Goal: Browse casually

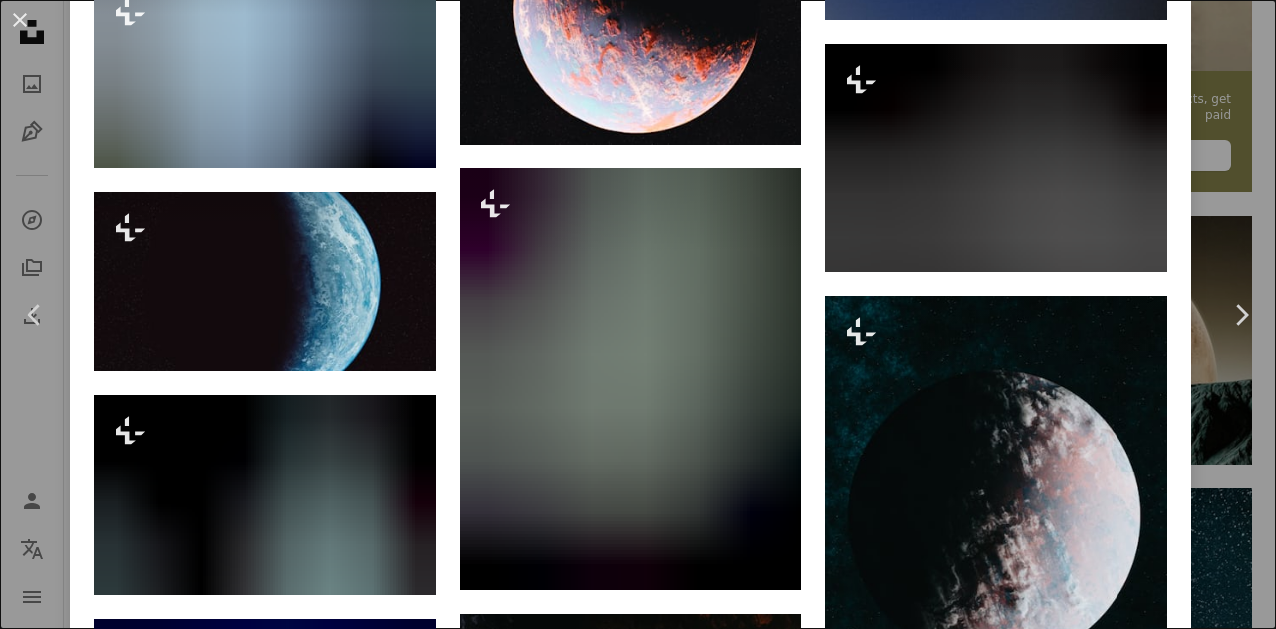
scroll to position [2285, 0]
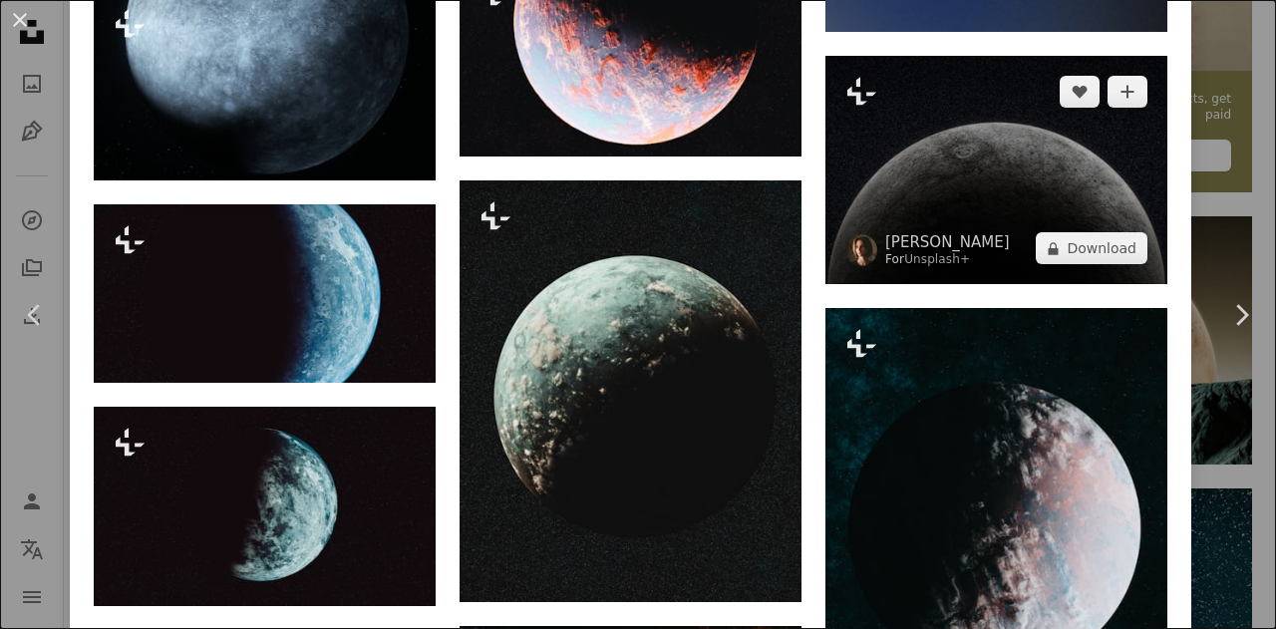
click at [932, 154] on img at bounding box center [996, 170] width 342 height 228
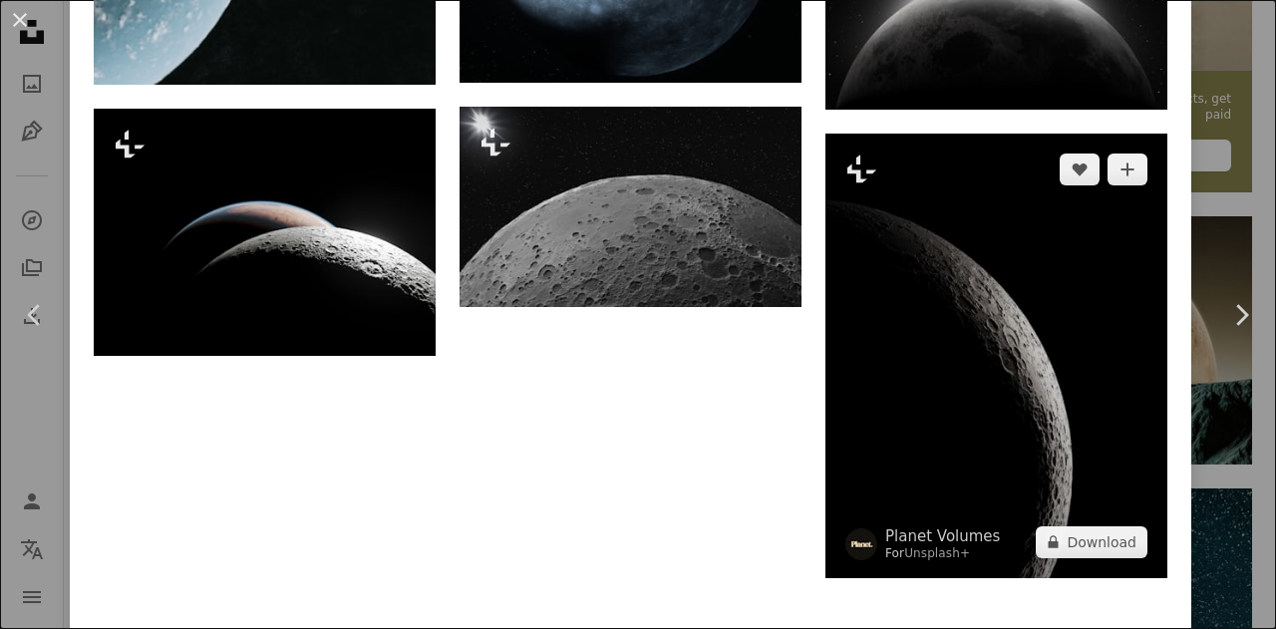
scroll to position [2706, 0]
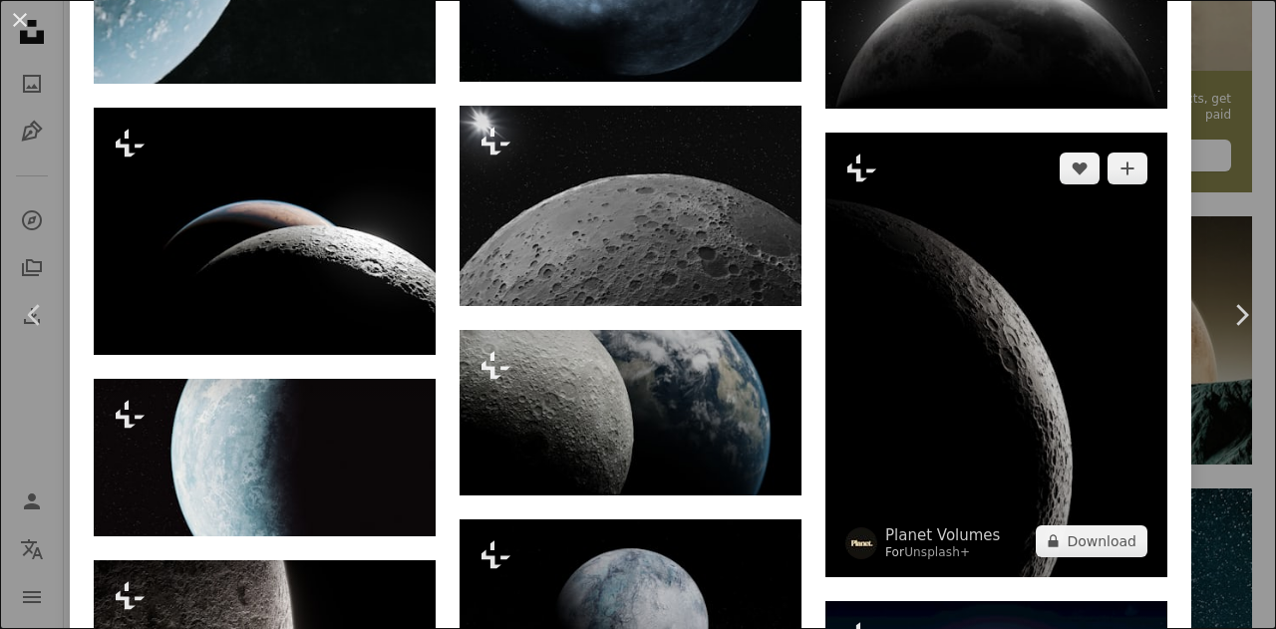
click at [965, 403] on img at bounding box center [996, 355] width 342 height 445
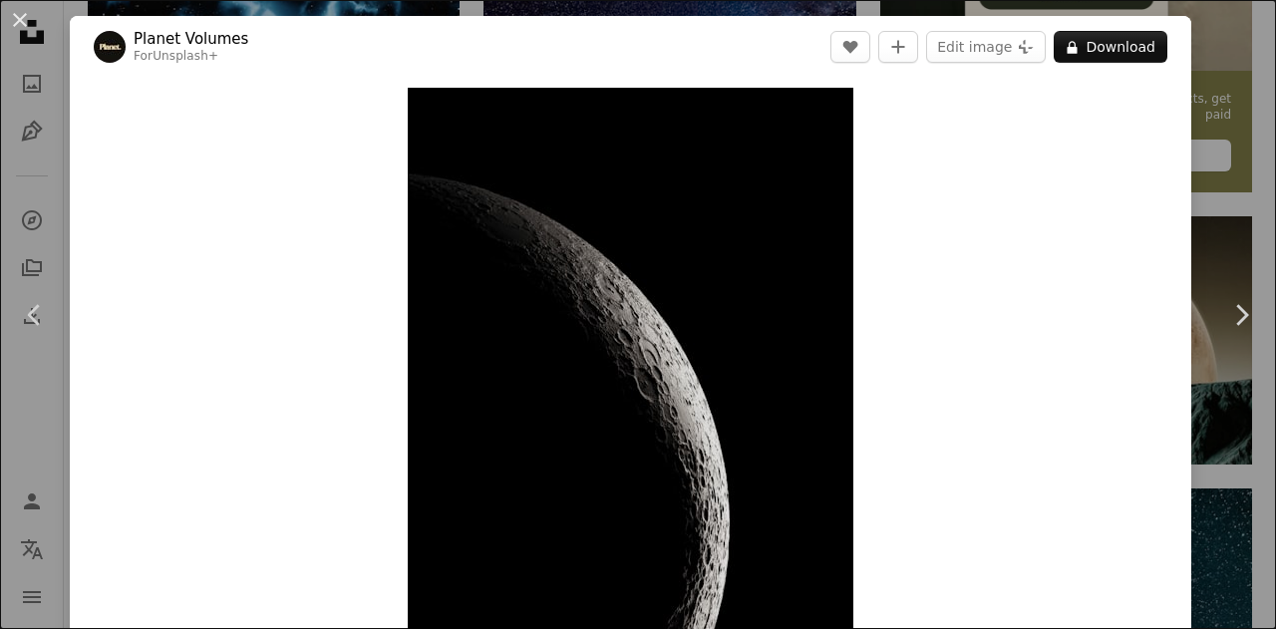
click at [54, 178] on div "An X shape Chevron left Chevron right Planet Volumes For Unsplash+ A heart A pl…" at bounding box center [638, 314] width 1276 height 629
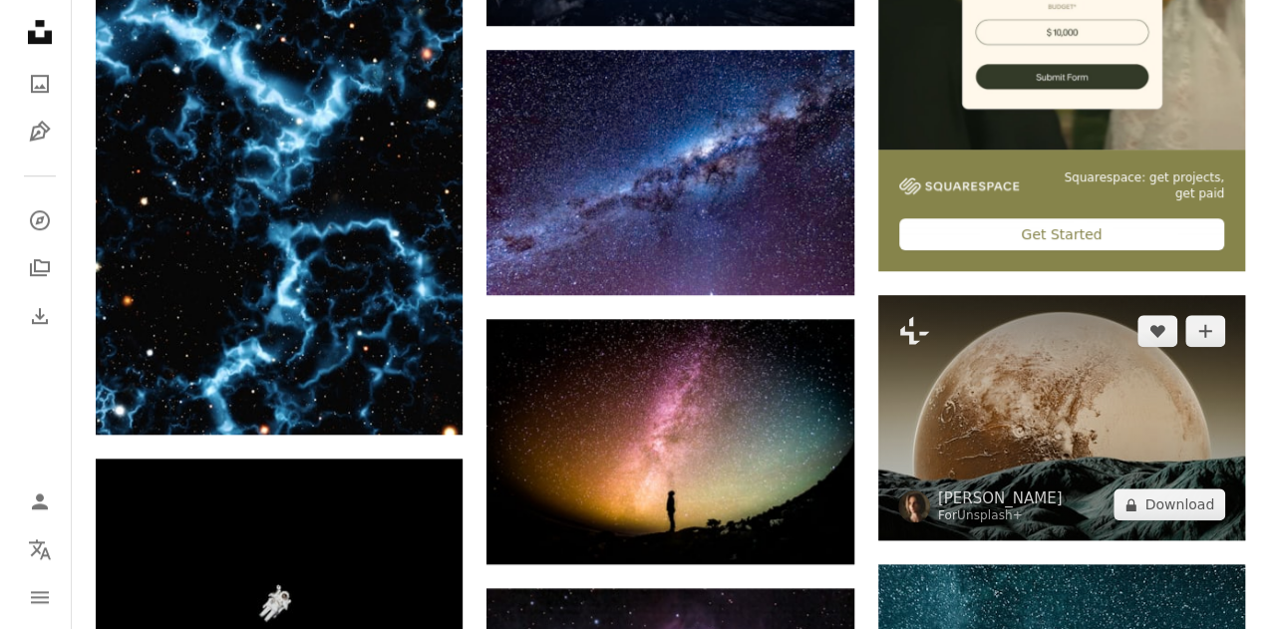
scroll to position [697, 0]
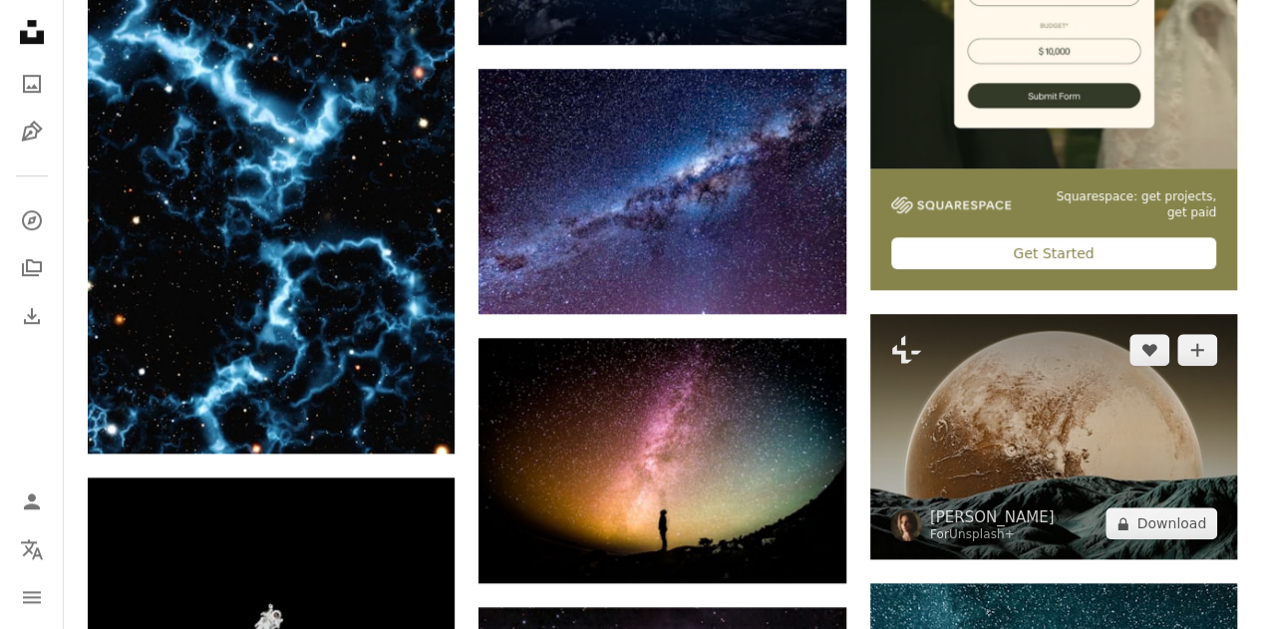
click at [1071, 424] on img at bounding box center [1053, 436] width 367 height 245
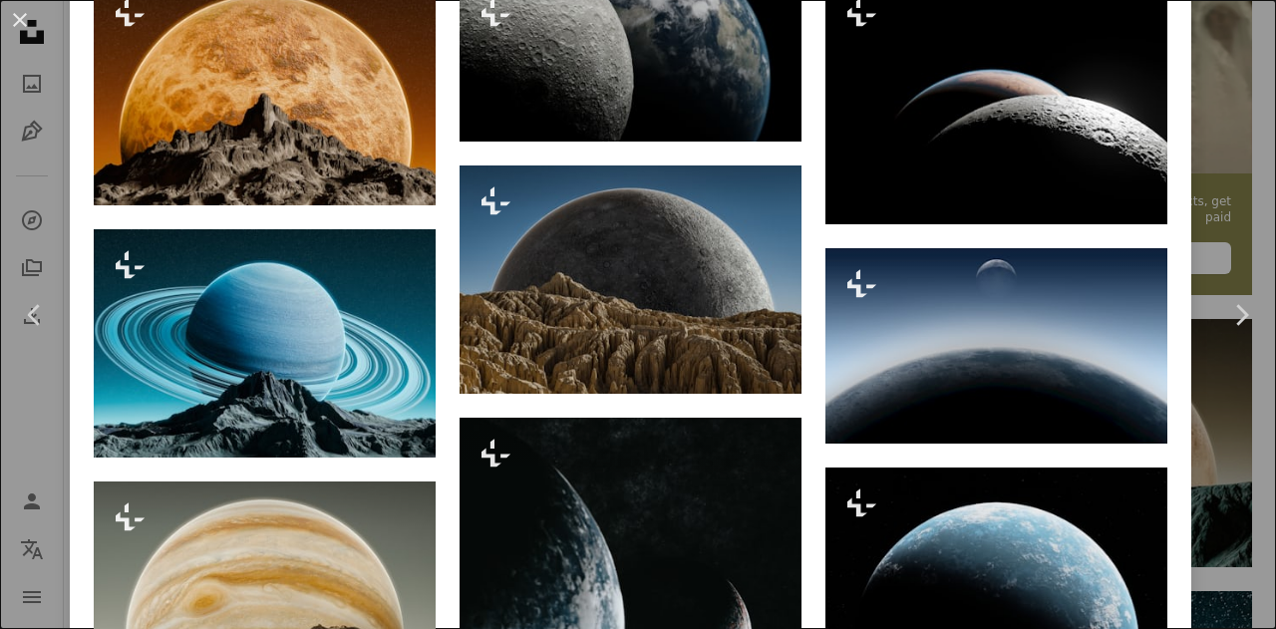
scroll to position [1506, 0]
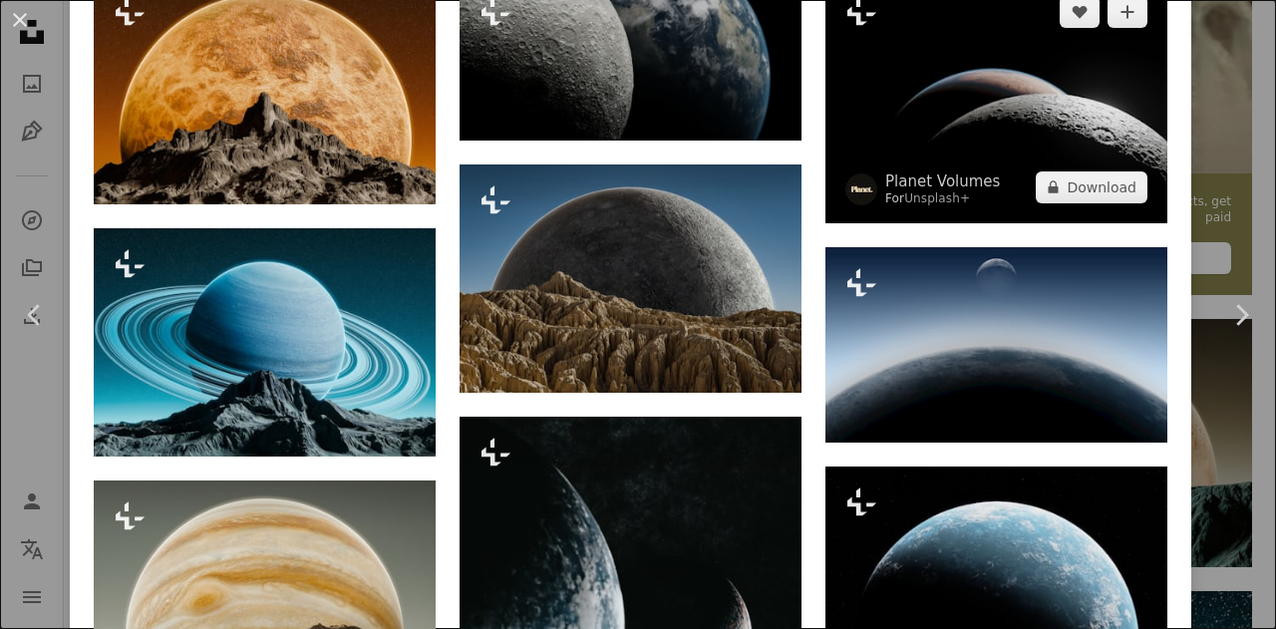
click at [1009, 137] on img at bounding box center [996, 99] width 342 height 247
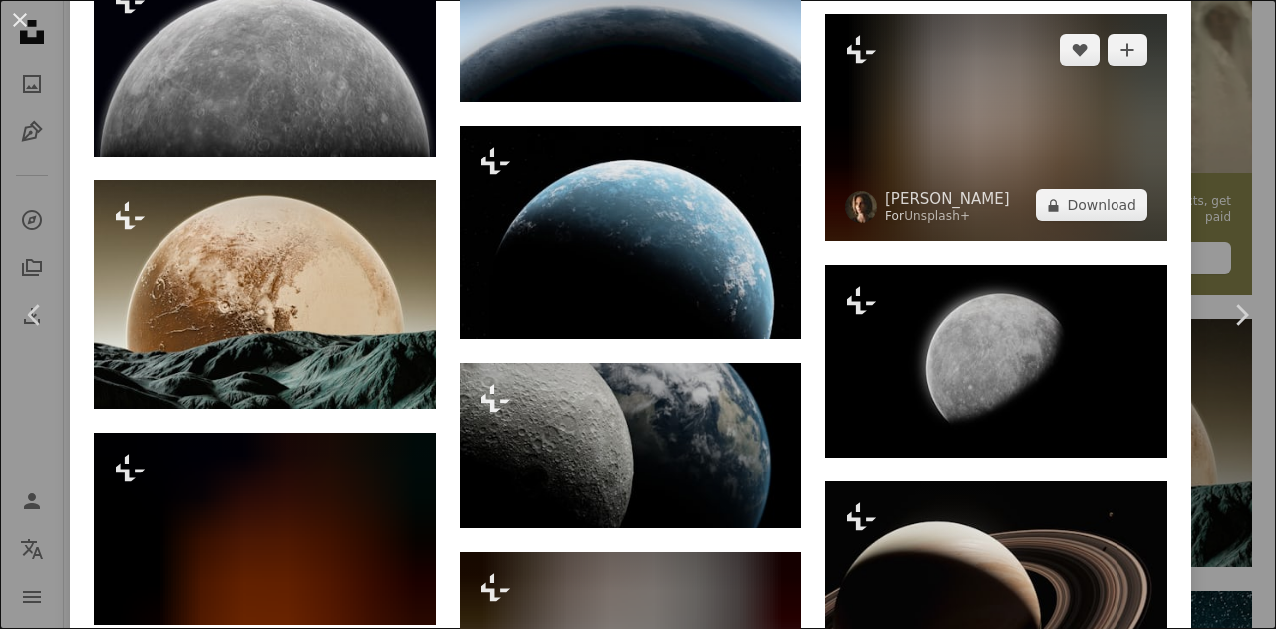
scroll to position [2602, 0]
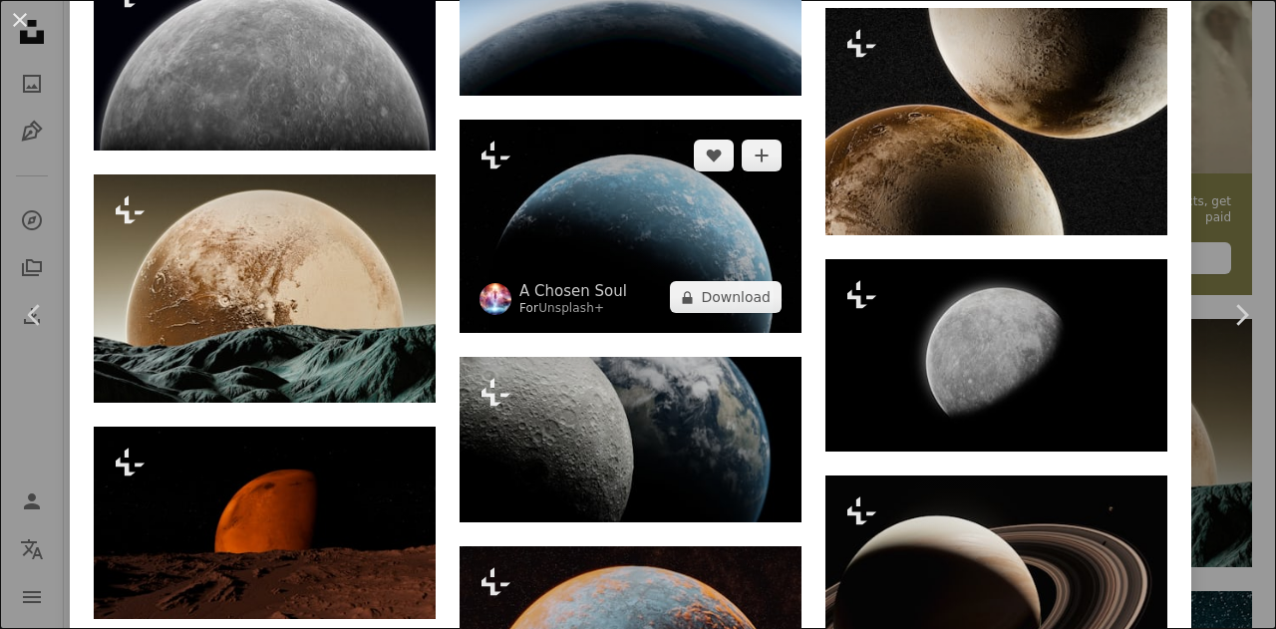
click at [683, 226] on img at bounding box center [631, 226] width 342 height 213
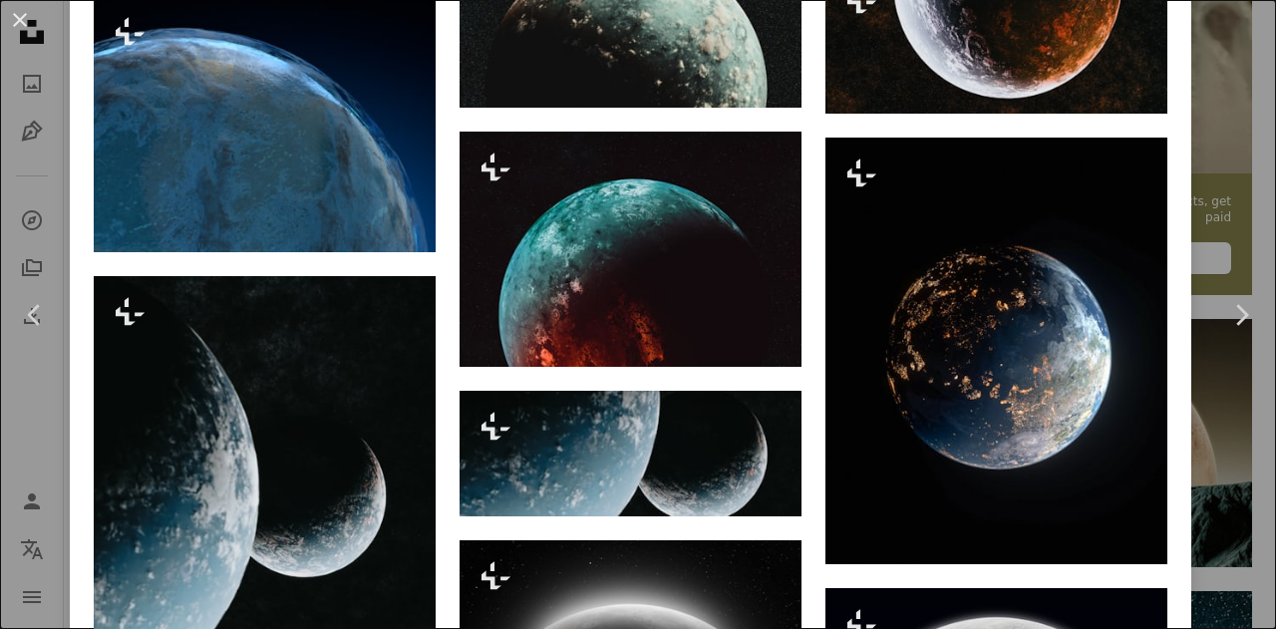
scroll to position [1863, 0]
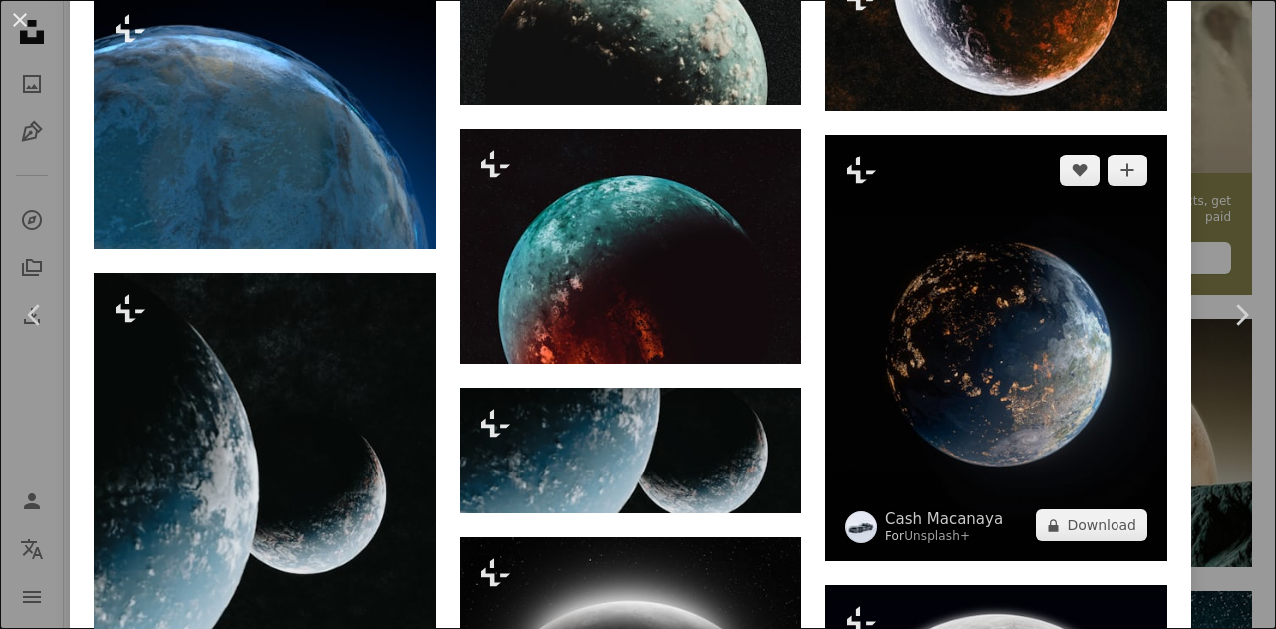
click at [971, 349] on img at bounding box center [996, 349] width 342 height 428
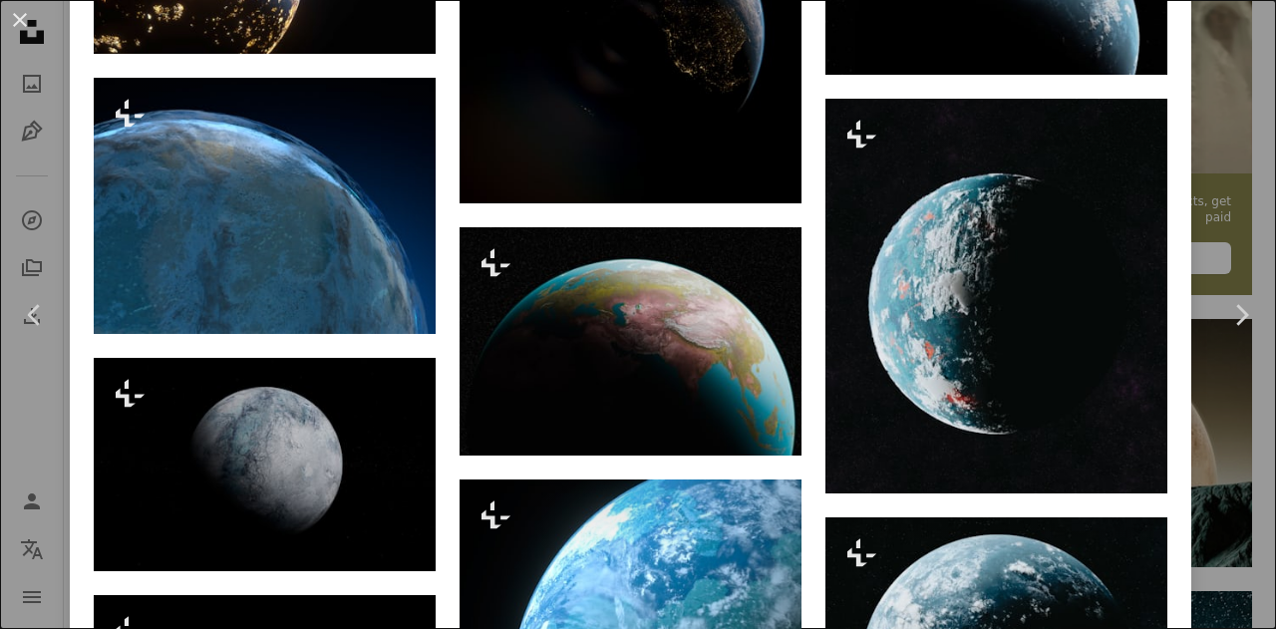
scroll to position [1220, 0]
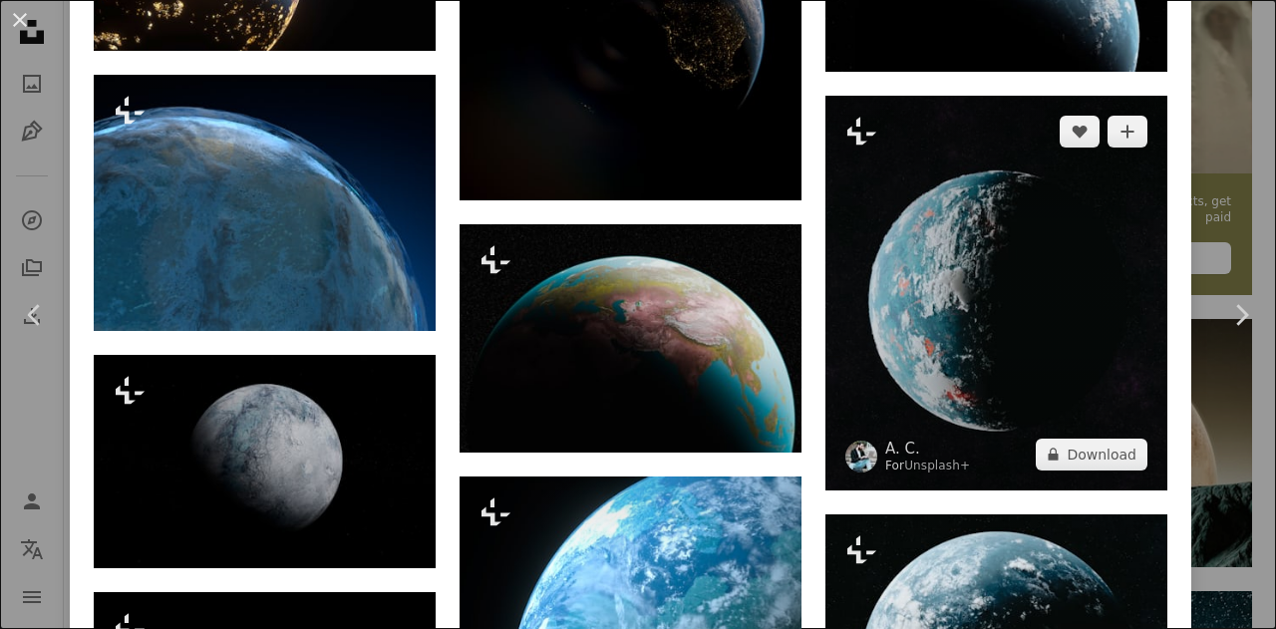
click at [964, 293] on img at bounding box center [996, 293] width 342 height 394
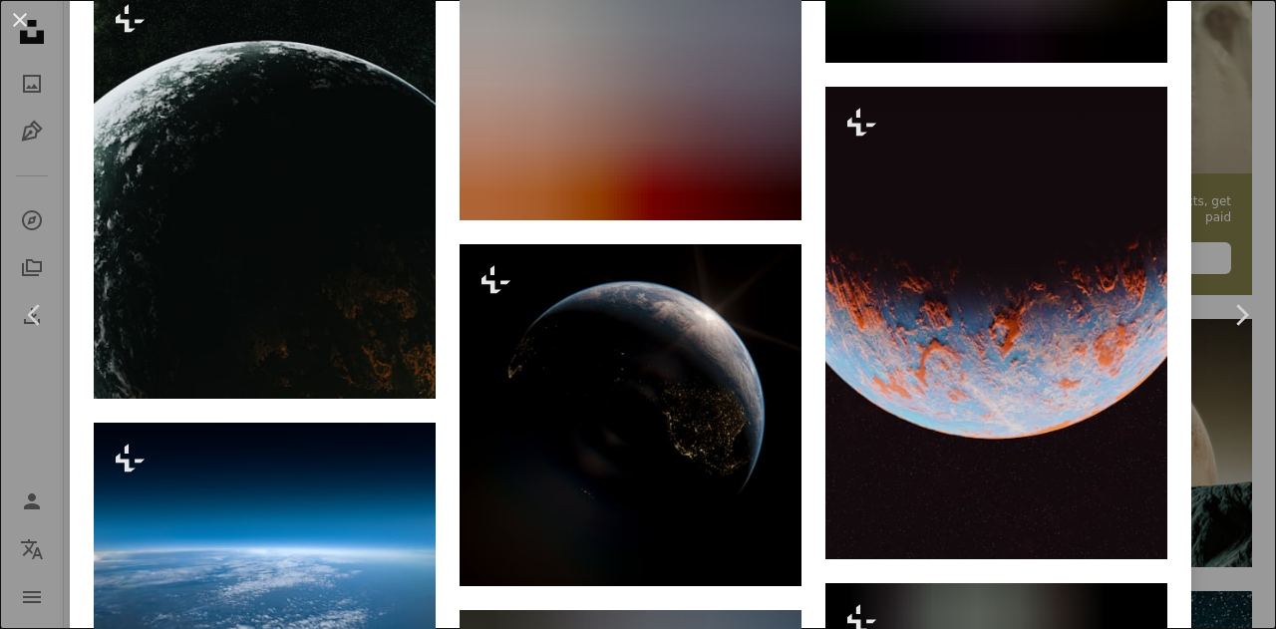
scroll to position [4373, 0]
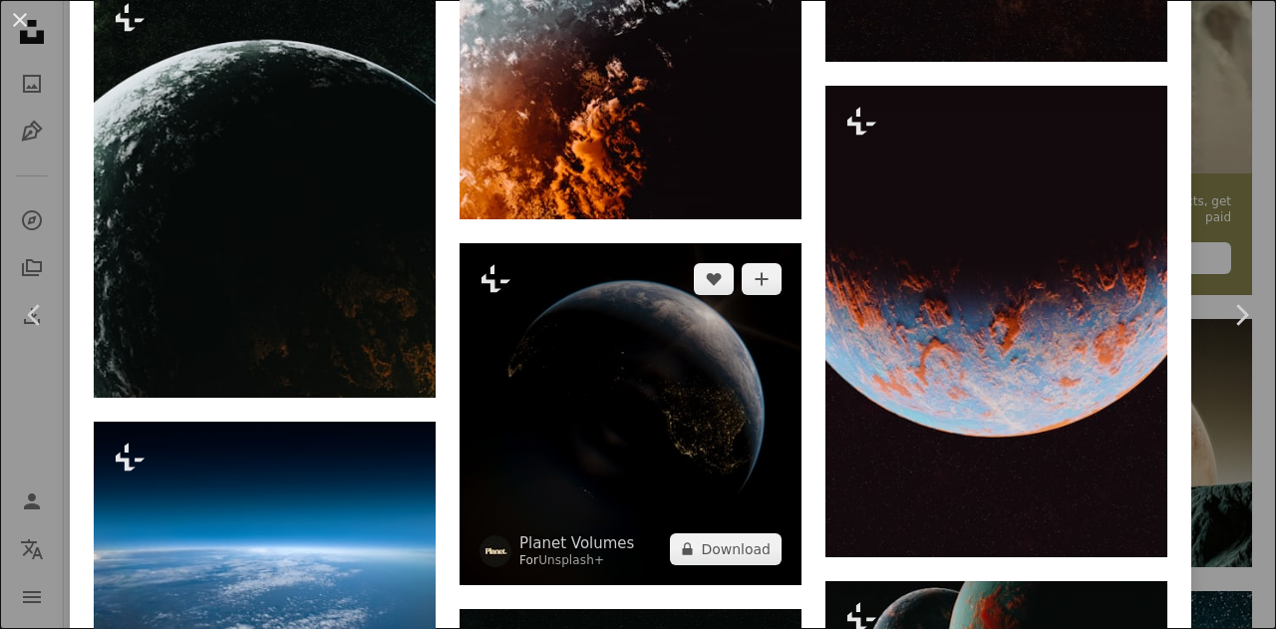
click at [693, 344] on img at bounding box center [631, 414] width 342 height 342
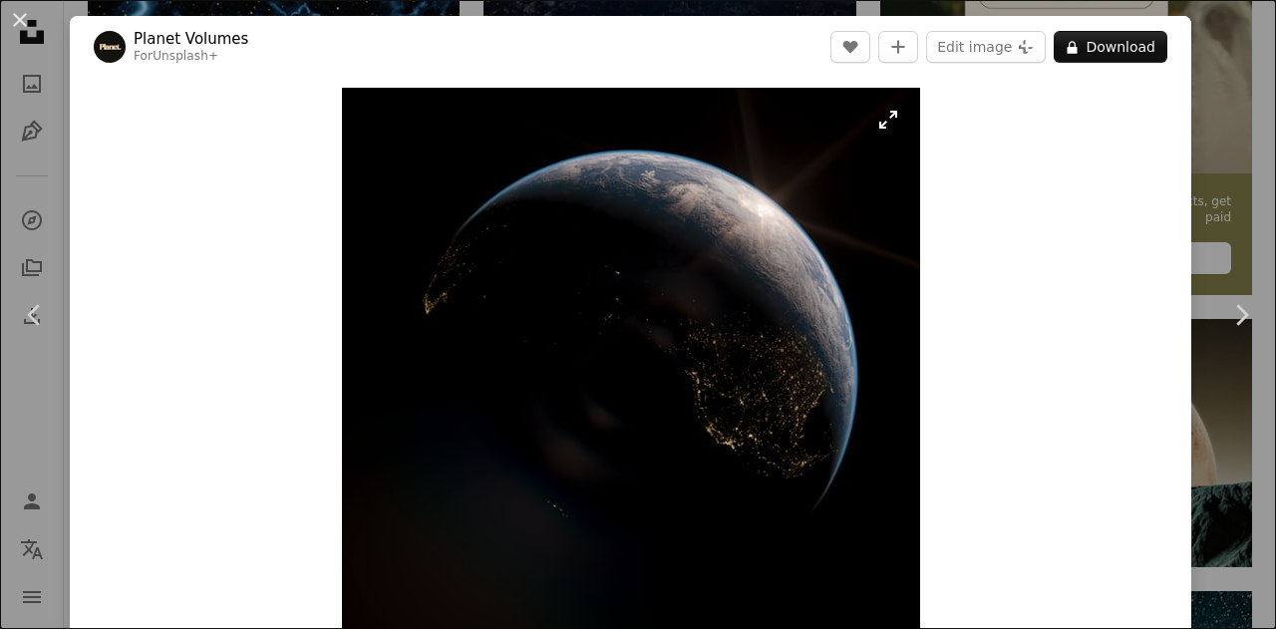
drag, startPoint x: 688, startPoint y: 361, endPoint x: 540, endPoint y: 374, distance: 148.1
click at [540, 374] on img "Zoom in on this image" at bounding box center [631, 377] width 578 height 578
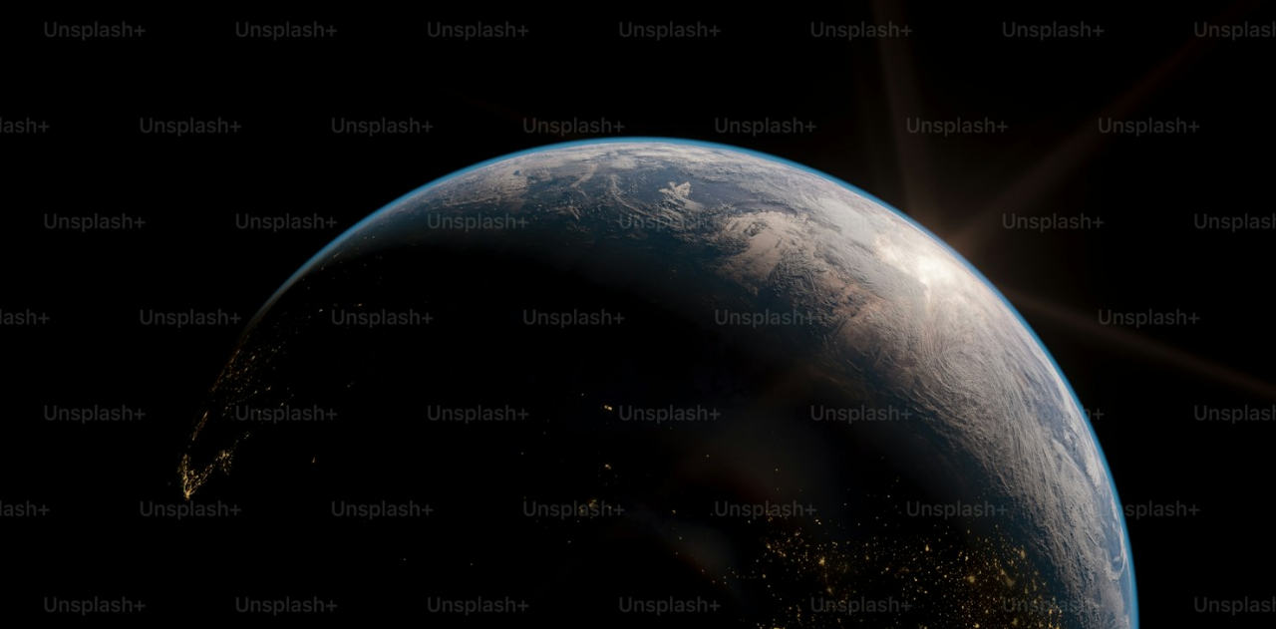
scroll to position [309, 0]
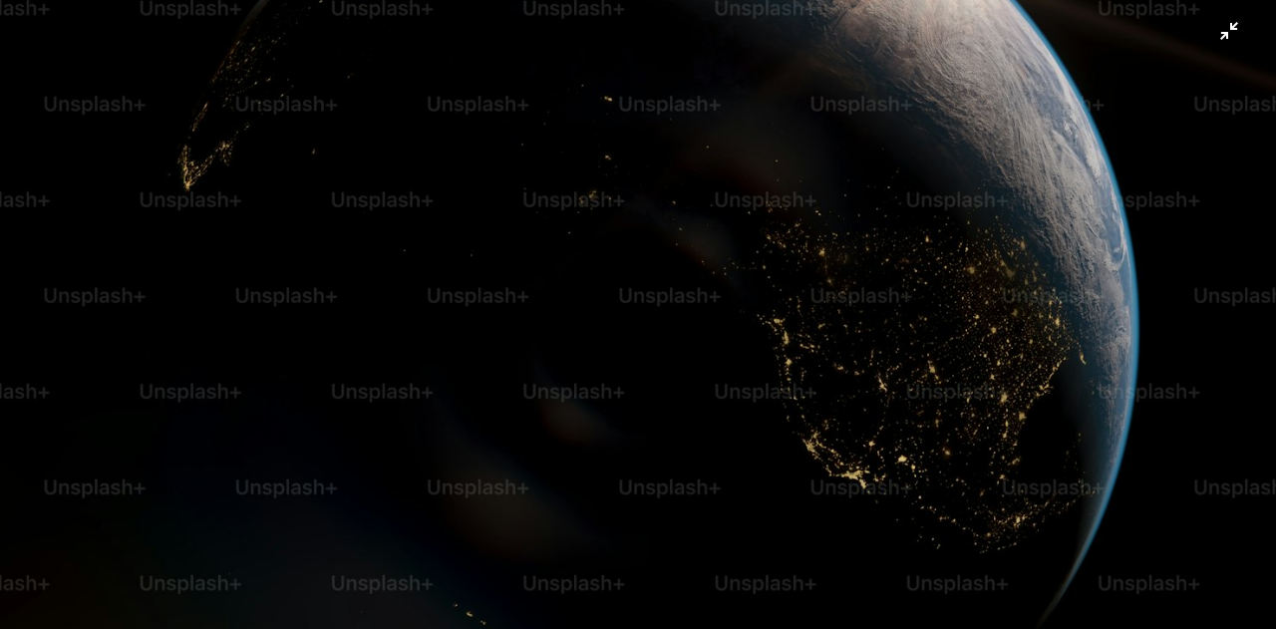
click at [837, 342] on img "Zoom out on this image" at bounding box center [638, 329] width 1278 height 1278
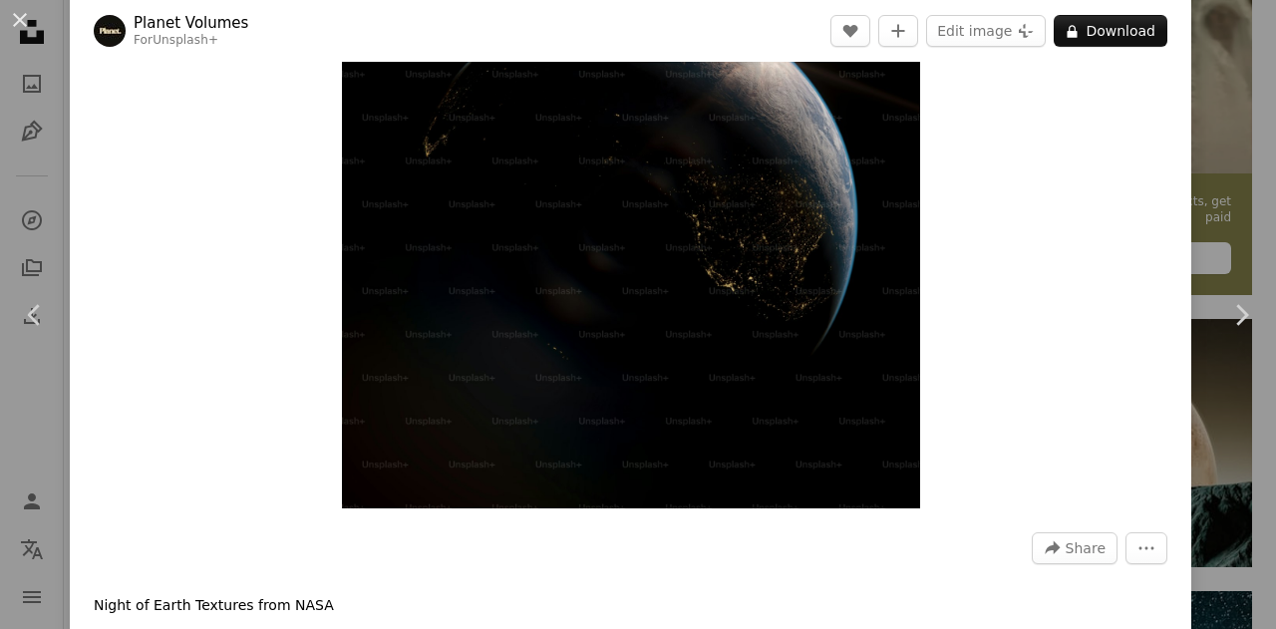
scroll to position [156, 0]
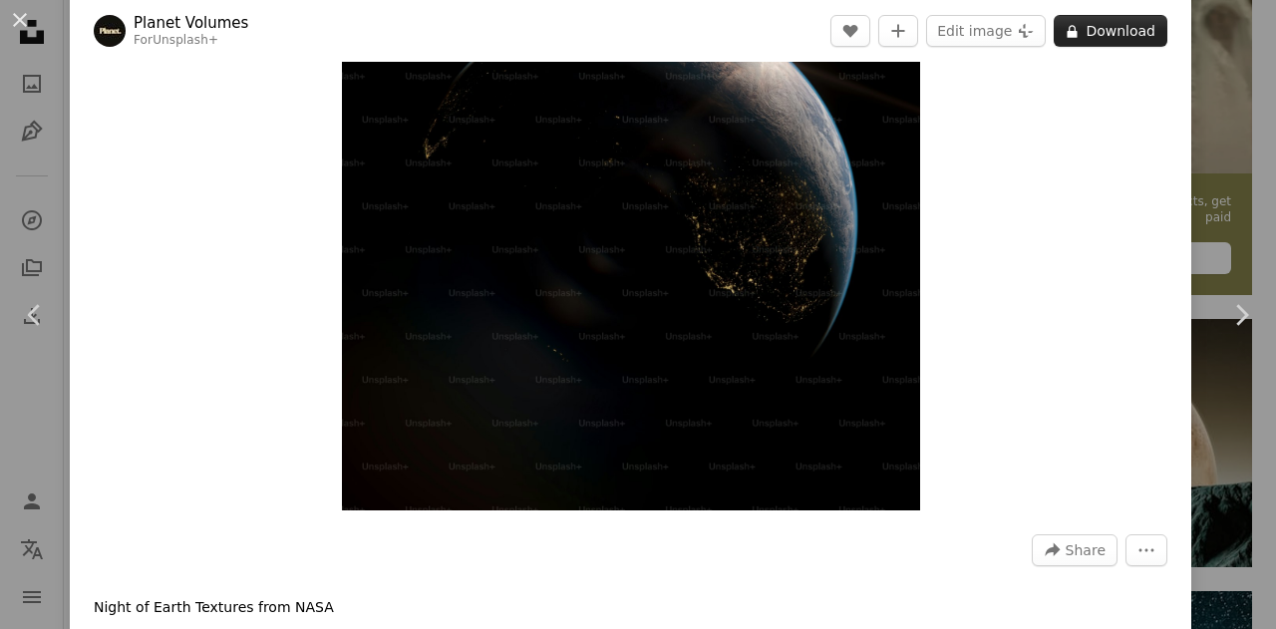
click at [1099, 31] on button "A lock Download" at bounding box center [1111, 31] width 114 height 32
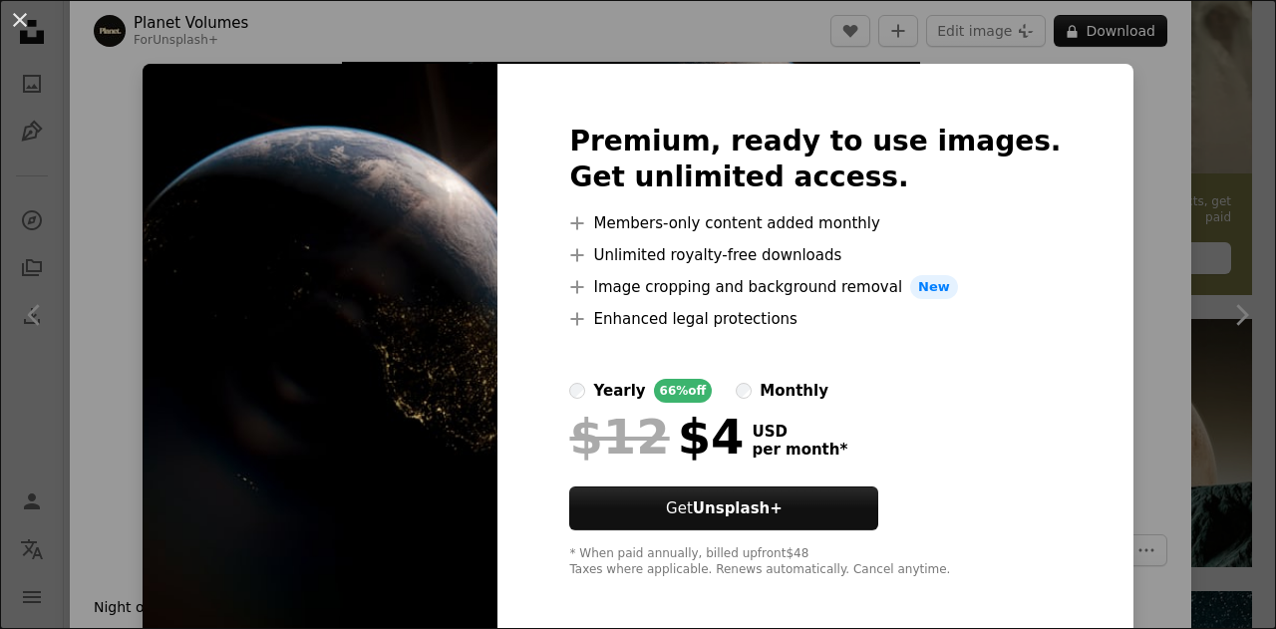
scroll to position [10, 0]
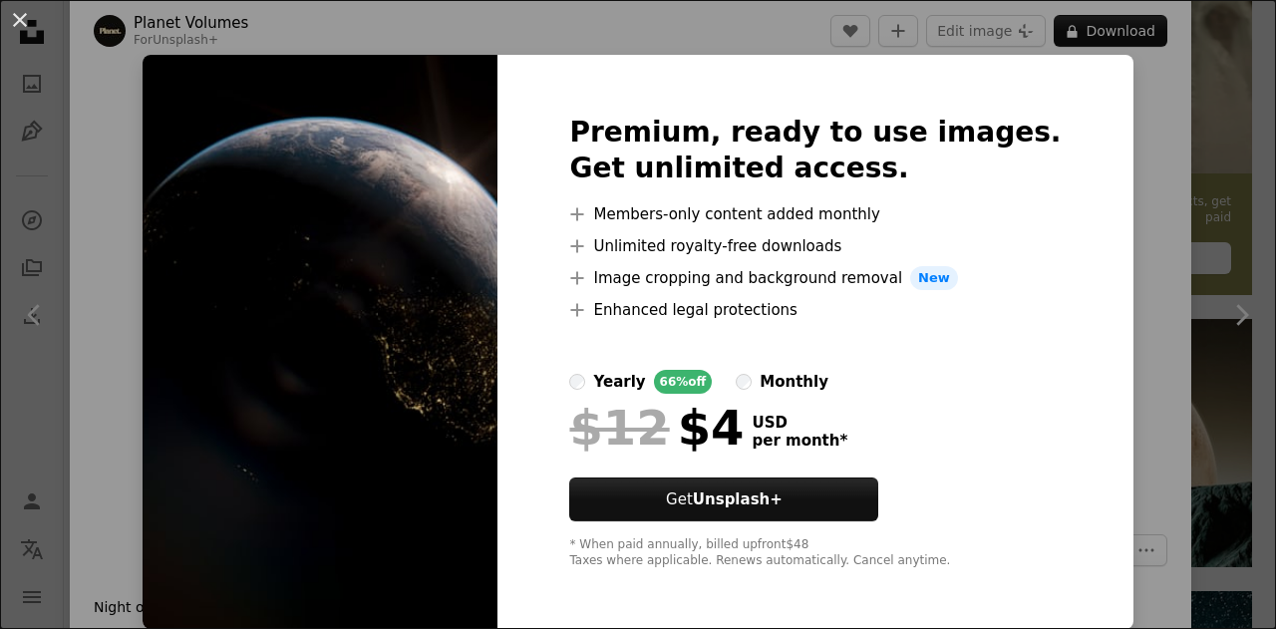
click at [1109, 183] on div "An X shape Premium, ready to use images. Get unlimited access. A plus sign Memb…" at bounding box center [638, 314] width 1276 height 629
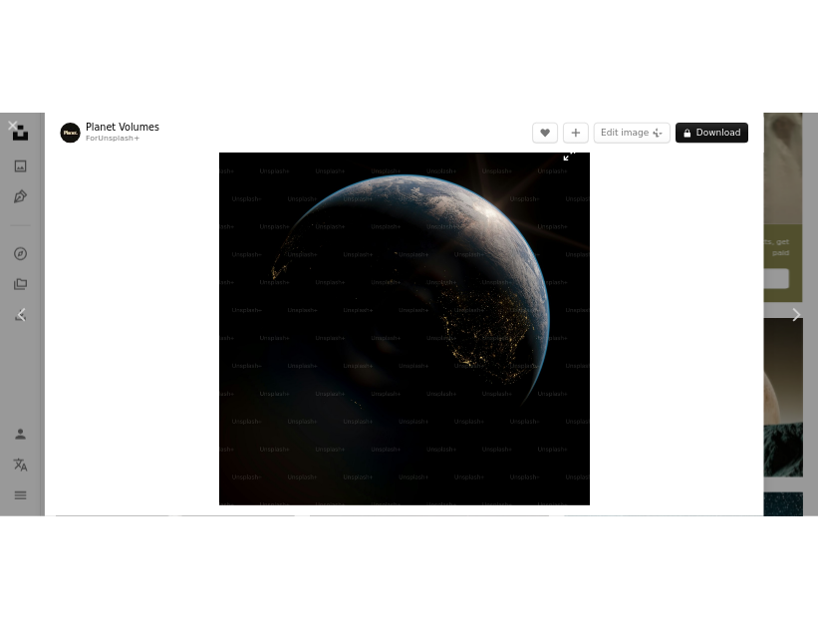
scroll to position [79, 0]
